Goal: Information Seeking & Learning: Check status

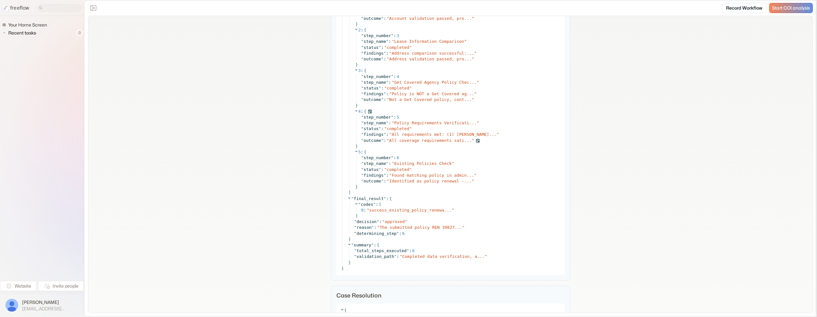
scroll to position [2773, 0]
click at [452, 173] on span "Found matching policy in admin..." at bounding box center [433, 173] width 82 height 5
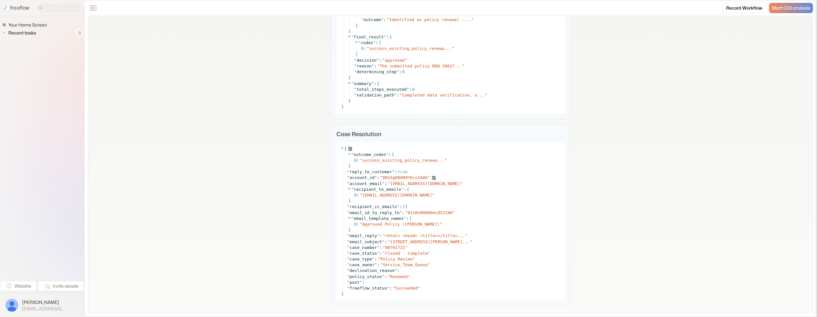
scroll to position [2960, 0]
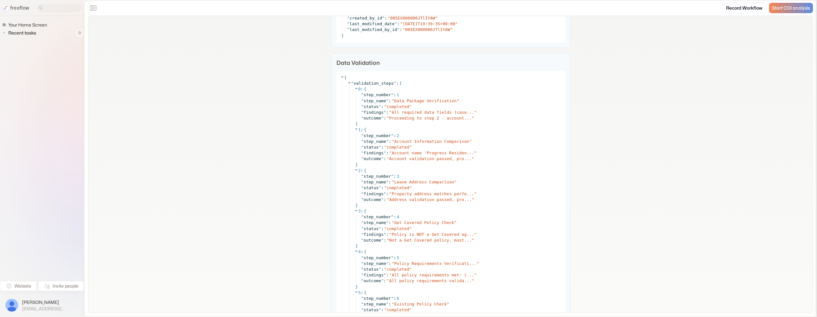
scroll to position [2423, 0]
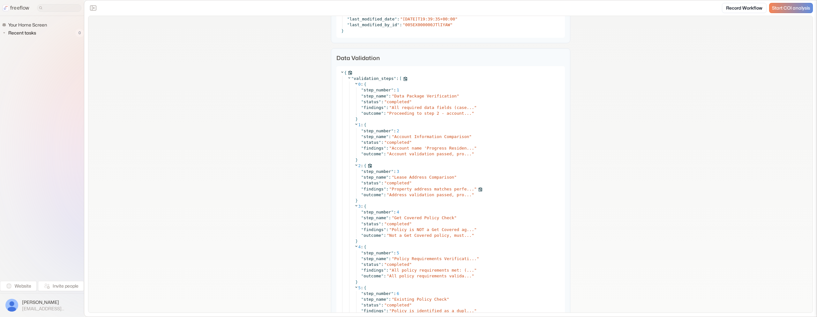
click at [425, 188] on span "Property address matches perfe..." at bounding box center [433, 188] width 82 height 5
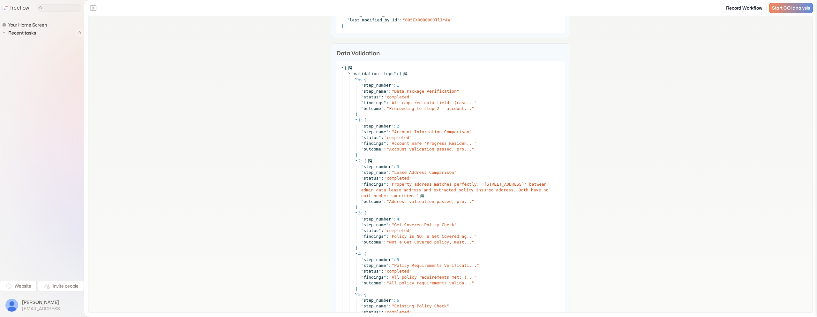
scroll to position [2429, 0]
click at [439, 199] on span "Address validation passed, pro..." at bounding box center [430, 200] width 82 height 5
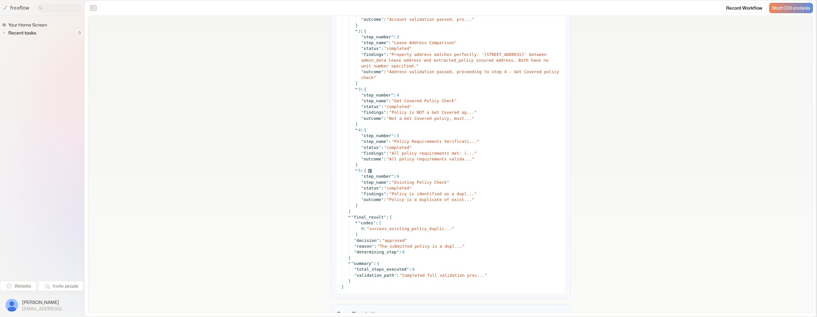
scroll to position [2559, 0]
click at [437, 193] on span "Policy is identified as a dupl..." at bounding box center [433, 192] width 82 height 5
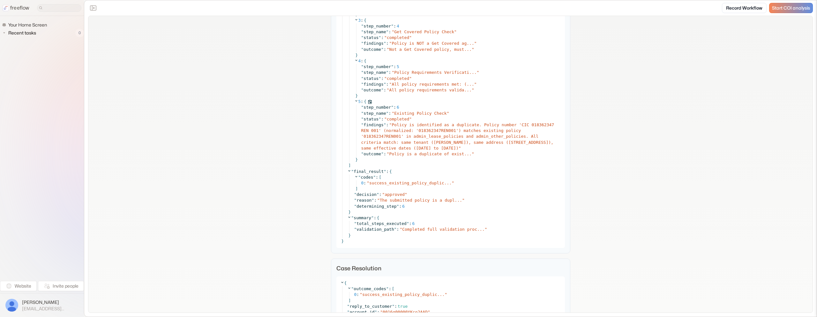
scroll to position [2628, 0]
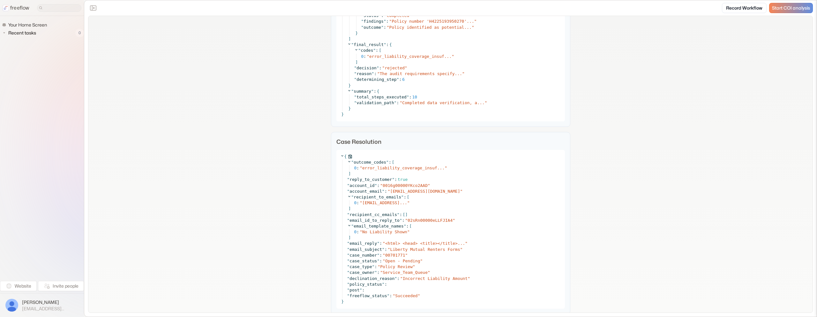
scroll to position [3407, 0]
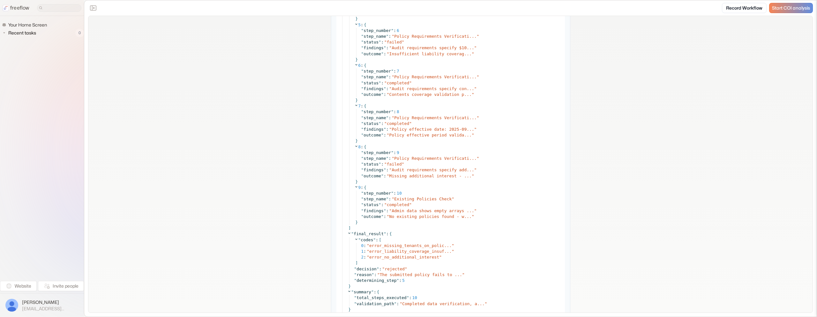
scroll to position [2621, 0]
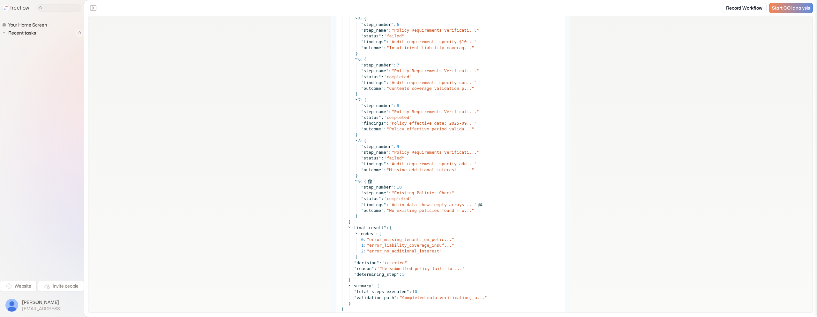
click at [431, 203] on span "Admin data shows empty arrays ..." at bounding box center [433, 204] width 82 height 5
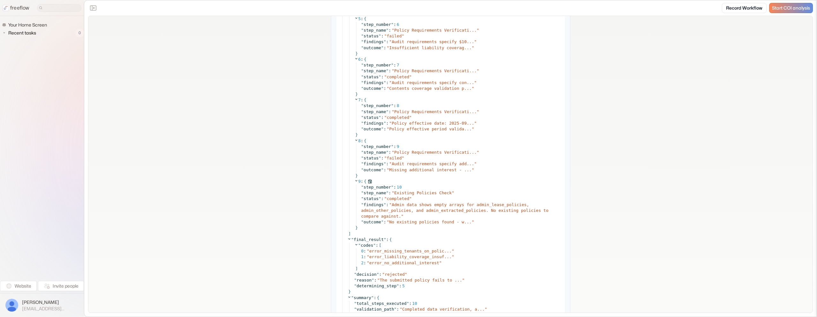
click at [434, 225] on div "}" at bounding box center [457, 228] width 207 height 6
click at [432, 224] on span "No existing policies found - w..." at bounding box center [430, 221] width 82 height 5
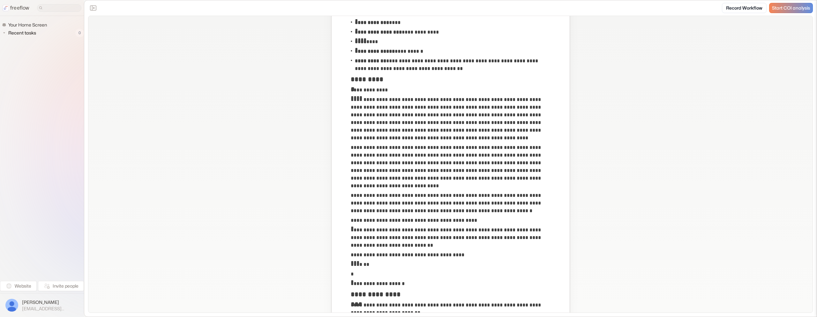
scroll to position [142, 0]
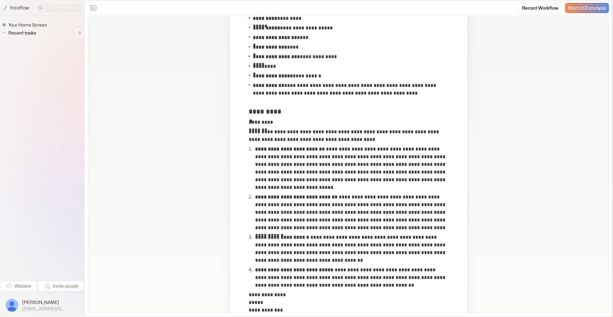
scroll to position [119, 0]
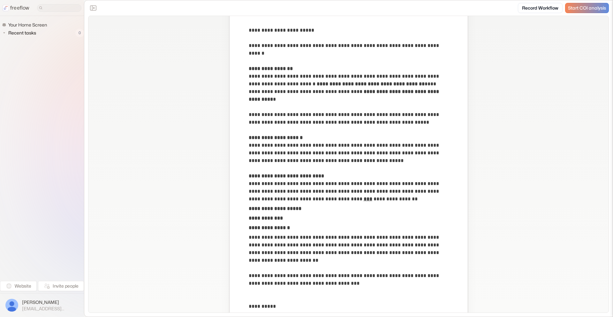
scroll to position [223, 0]
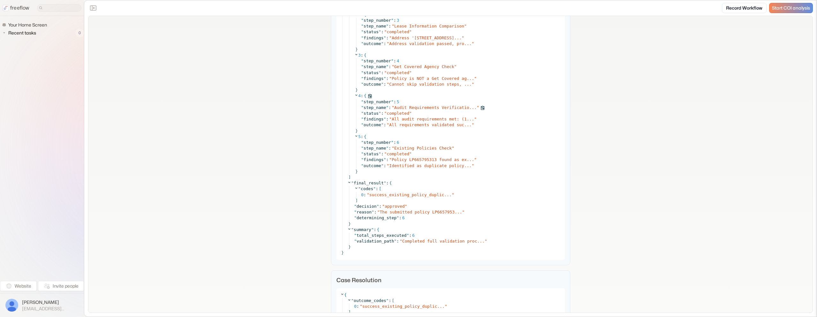
scroll to position [2605, 0]
click at [428, 159] on span "Policy LP665795313 found as ex..." at bounding box center [433, 158] width 82 height 5
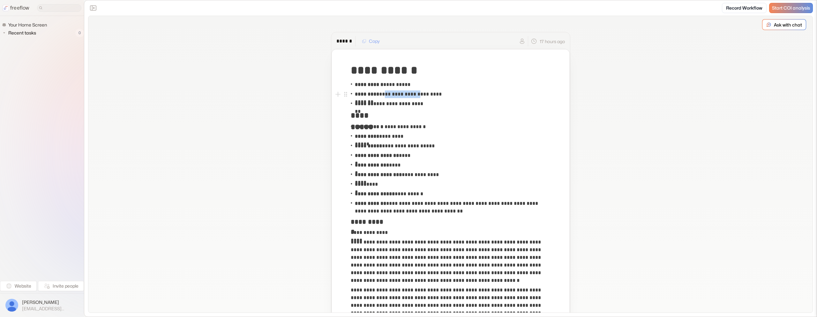
copy p "**********"
drag, startPoint x: 420, startPoint y: 94, endPoint x: 372, endPoint y: 95, distance: 48.2
click at [383, 94] on p "**********" at bounding box center [405, 94] width 100 height 8
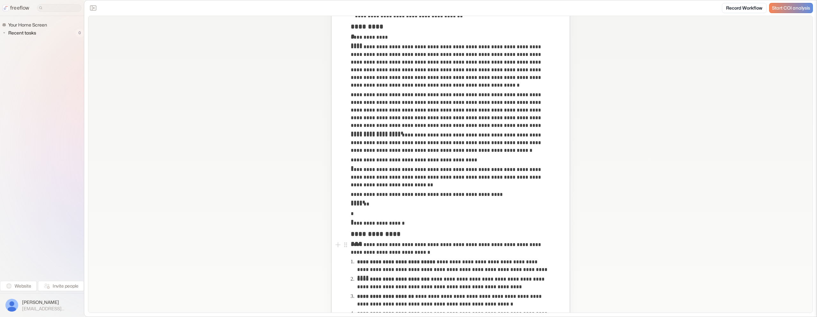
scroll to position [177, 0]
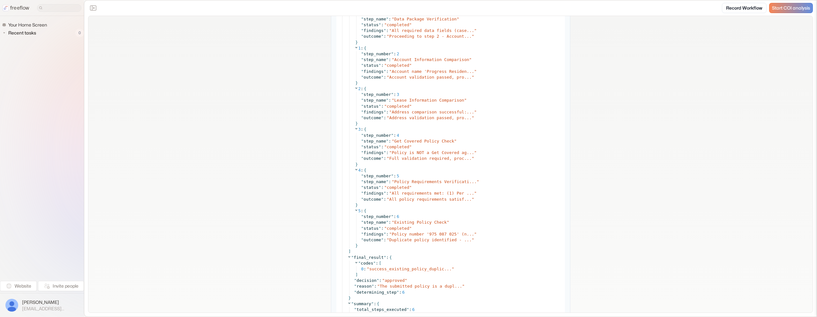
scroll to position [3487, 0]
click at [440, 230] on span "Policy number '975 087 025' (n..." at bounding box center [433, 231] width 82 height 5
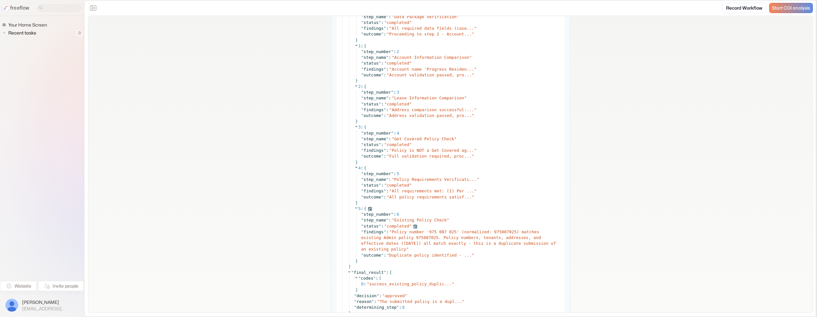
scroll to position [3497, 0]
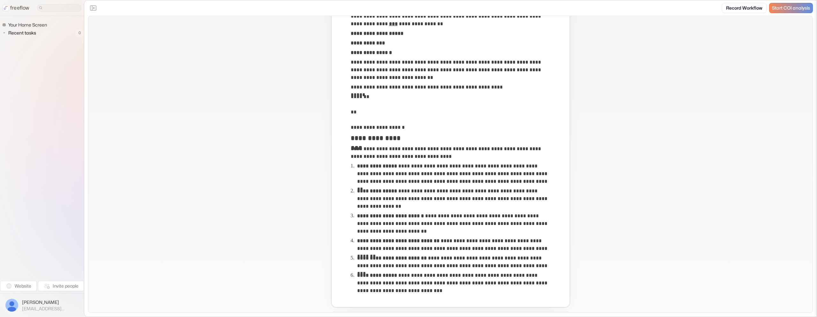
scroll to position [297, 0]
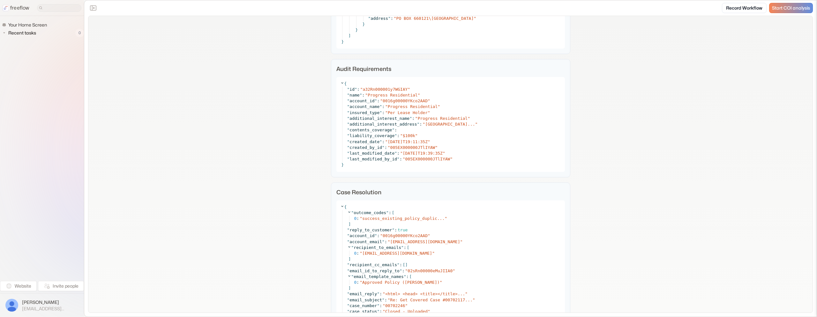
scroll to position [2672, 0]
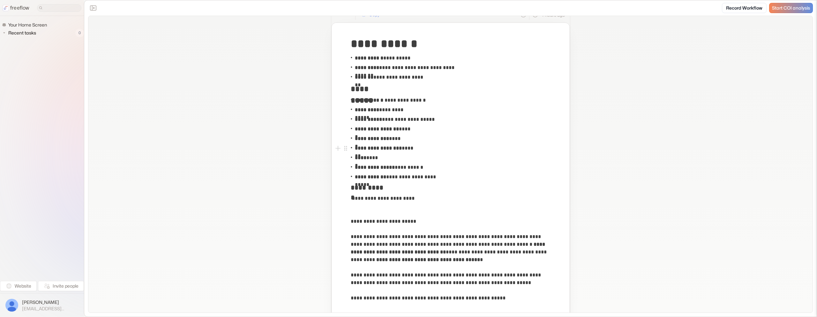
scroll to position [30, 0]
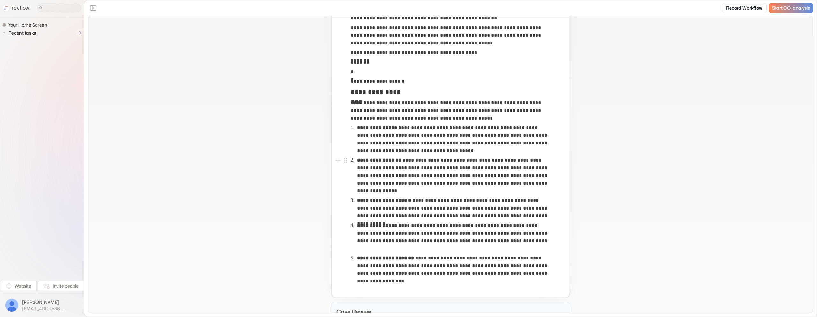
scroll to position [259, 0]
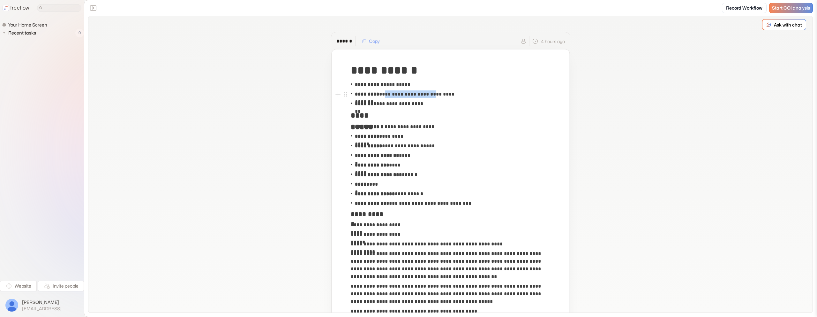
copy p "**********"
drag, startPoint x: 383, startPoint y: 95, endPoint x: 184, endPoint y: 90, distance: 199.5
click at [433, 96] on p "**********" at bounding box center [411, 94] width 113 height 8
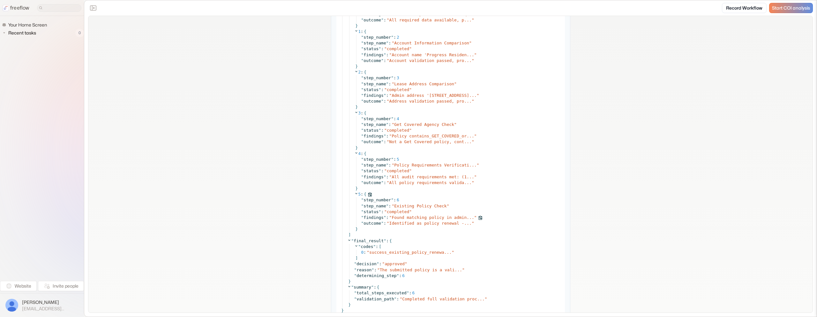
scroll to position [2885, 0]
click at [434, 219] on span "Found matching policy in admin..." at bounding box center [433, 217] width 82 height 5
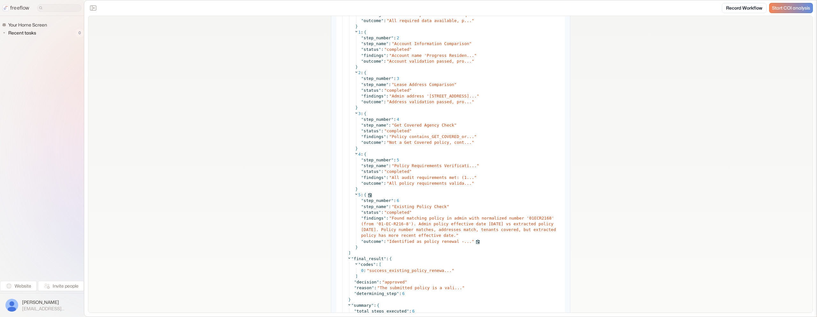
click at [426, 240] on span "Identified as policy renewal -..." at bounding box center [430, 241] width 82 height 5
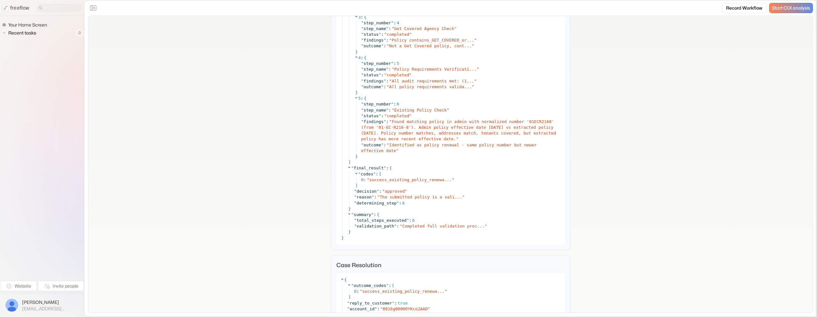
scroll to position [2981, 0]
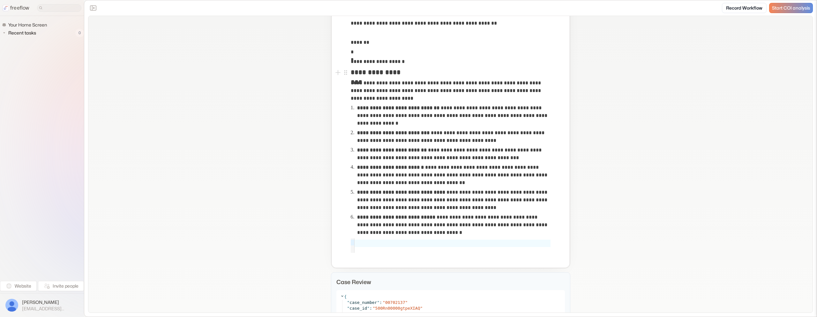
scroll to position [299, 0]
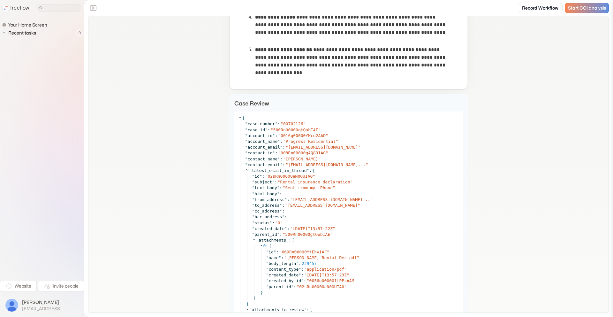
scroll to position [467, 0]
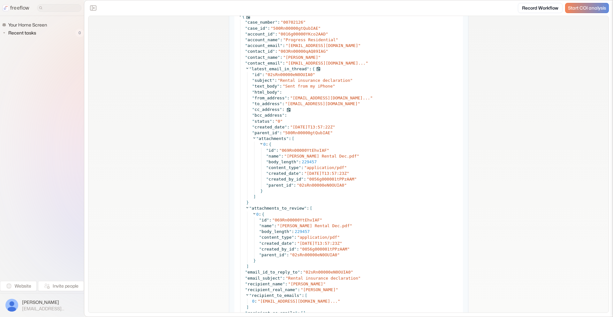
scroll to position [568, 0]
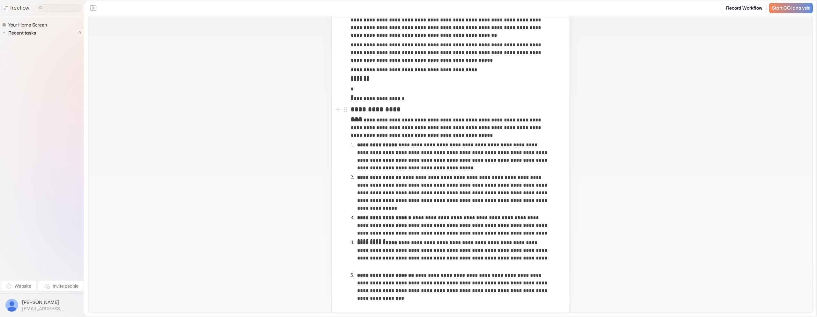
scroll to position [246, 0]
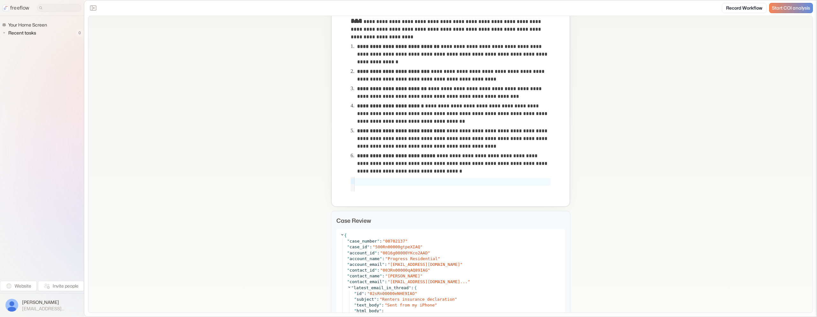
scroll to position [362, 0]
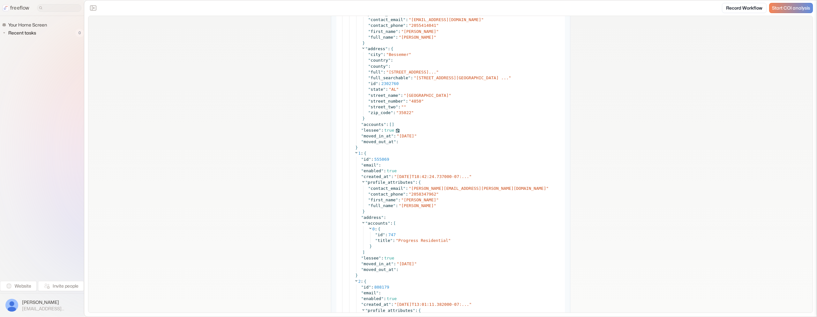
scroll to position [1326, 0]
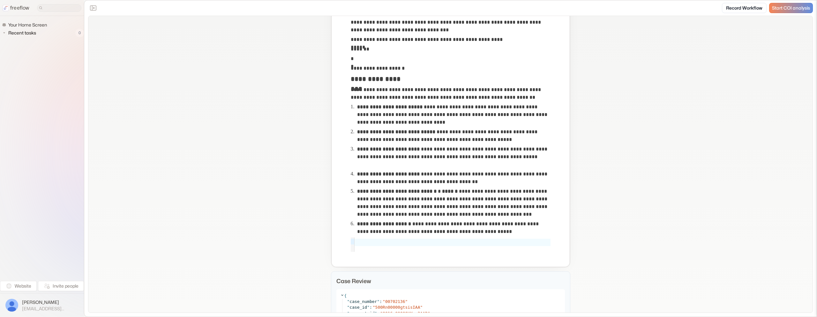
scroll to position [300, 0]
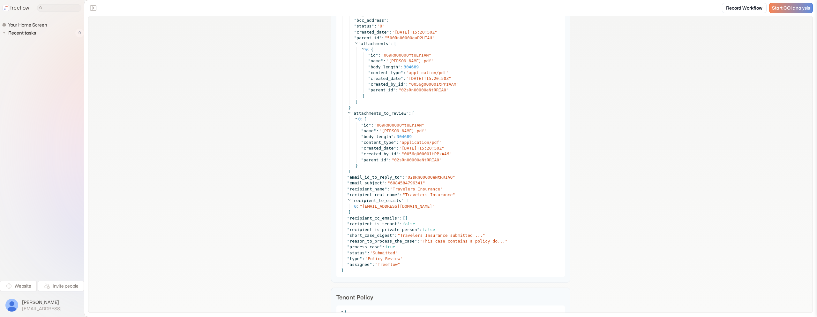
scroll to position [712, 0]
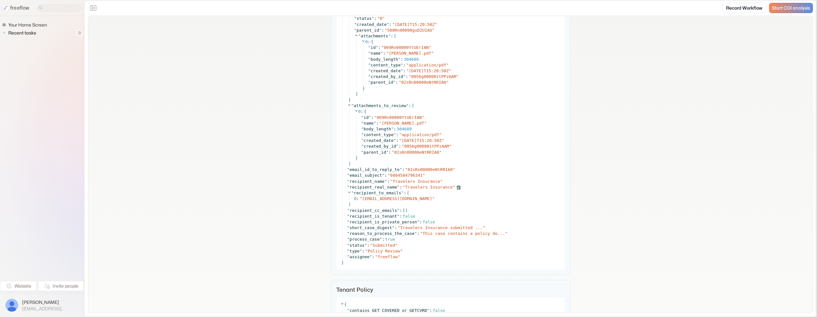
click at [372, 184] on span "recipient_real_name" at bounding box center [374, 186] width 48 height 5
click at [376, 191] on span "recipient_to_emails" at bounding box center [378, 192] width 48 height 5
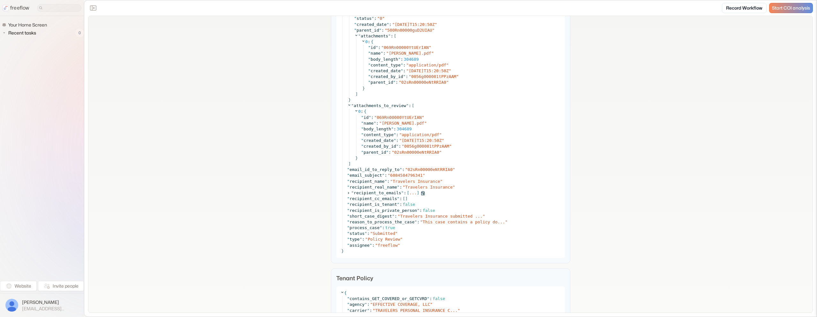
click at [377, 191] on span "recipient_to_emails" at bounding box center [378, 192] width 48 height 5
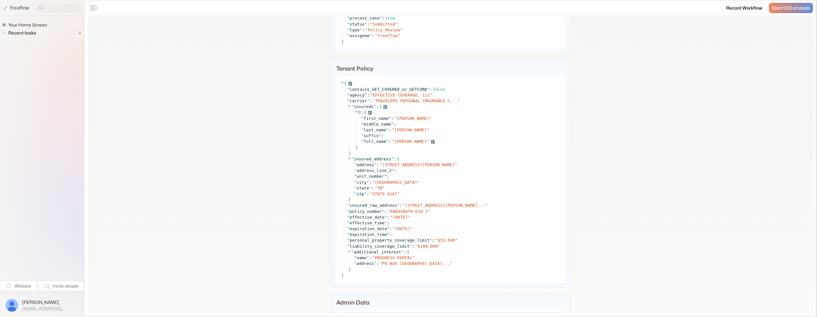
scroll to position [936, 0]
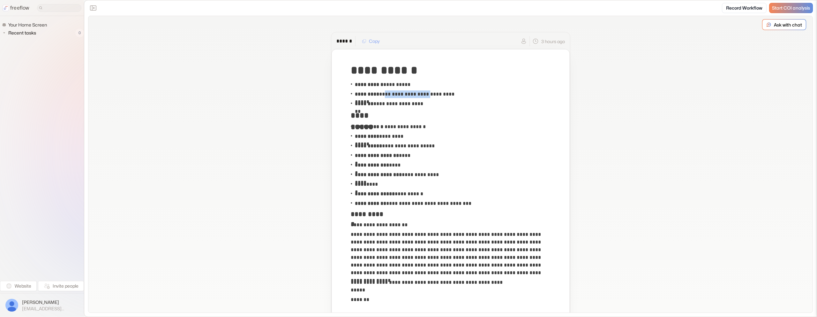
copy p "**********"
drag, startPoint x: 382, startPoint y: 95, endPoint x: 430, endPoint y: 97, distance: 47.6
click at [432, 97] on p "**********" at bounding box center [410, 94] width 110 height 8
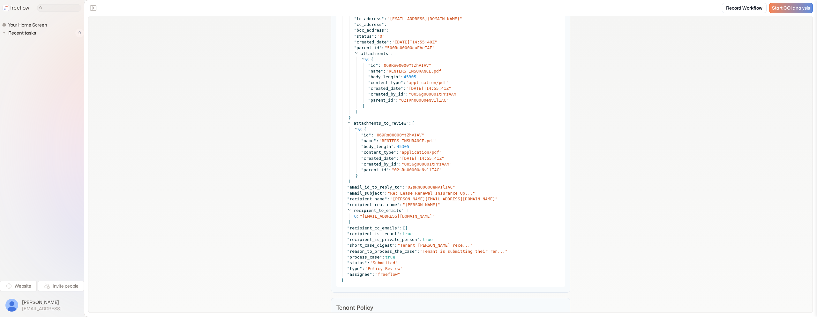
scroll to position [605, 0]
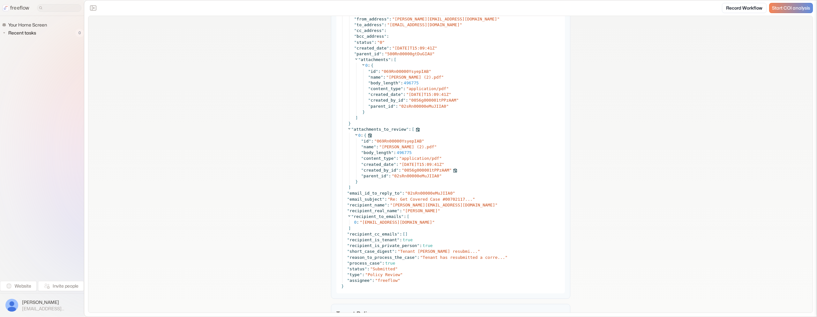
scroll to position [646, 0]
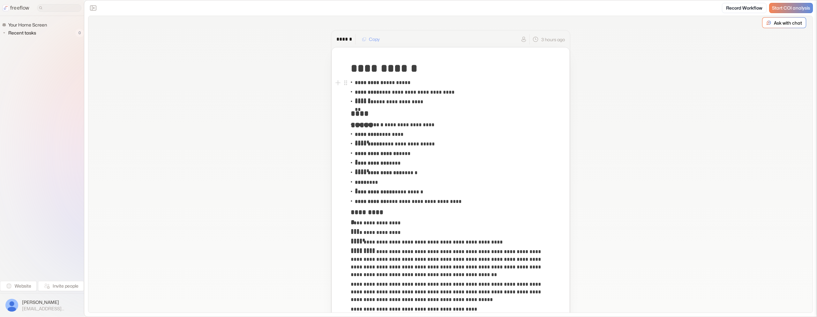
scroll to position [1, 0]
copy p "**********"
drag, startPoint x: 383, startPoint y: 93, endPoint x: 429, endPoint y: 94, distance: 45.6
click at [429, 94] on p "**********" at bounding box center [409, 93] width 108 height 8
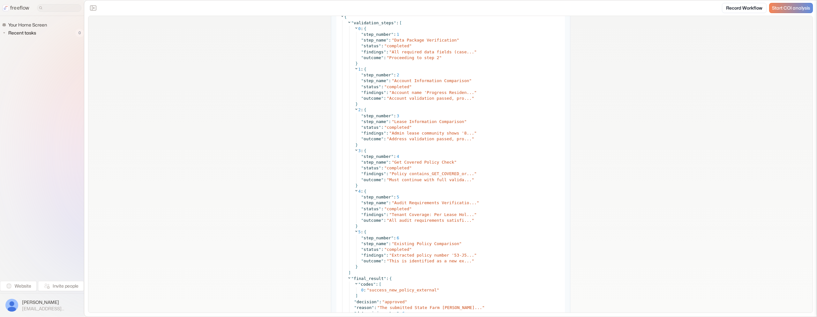
scroll to position [2548, 0]
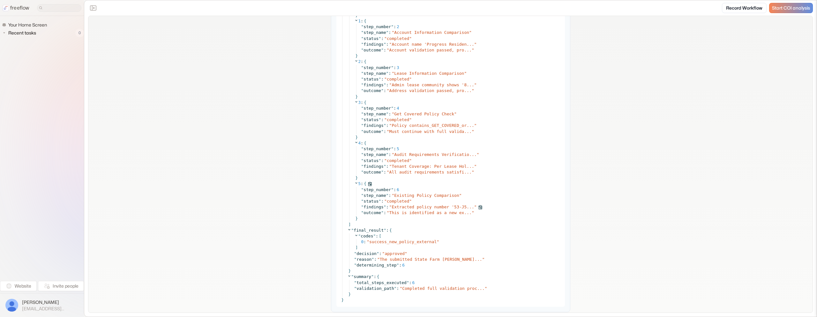
click at [437, 207] on span "Extracted policy number '53-J5..." at bounding box center [433, 206] width 82 height 5
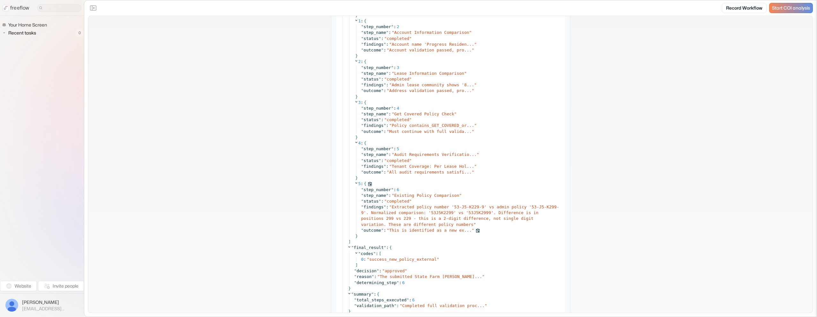
click at [416, 228] on span "This is identified as a new ex..." at bounding box center [430, 230] width 82 height 5
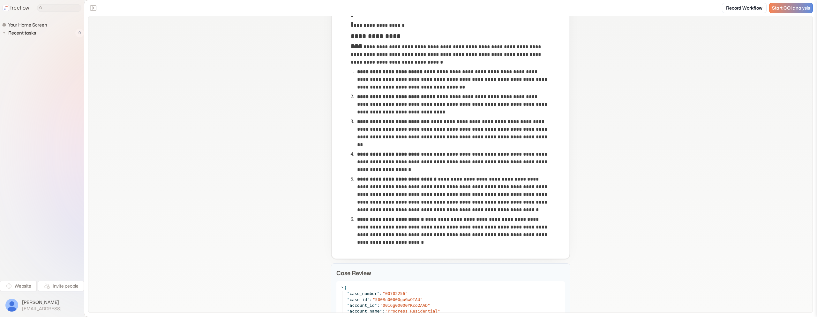
scroll to position [317, 0]
